Goal: Navigation & Orientation: Go to known website

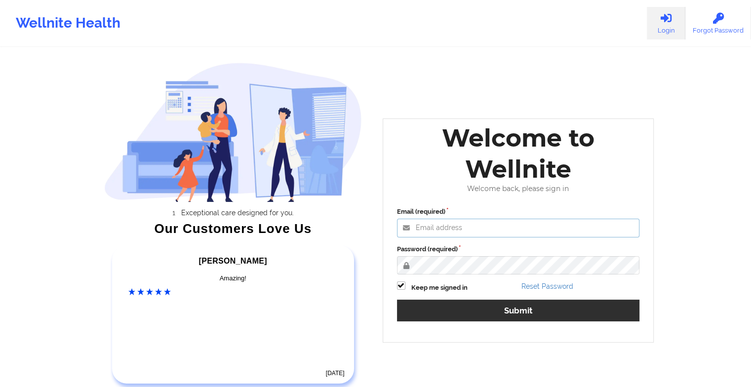
type input "[EMAIL_ADDRESS][DOMAIN_NAME]"
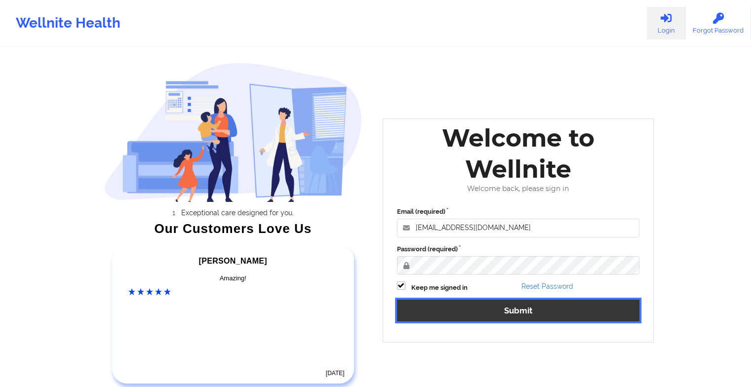
click at [416, 315] on button "Submit" at bounding box center [518, 310] width 243 height 21
